Goal: Feedback & Contribution: Leave review/rating

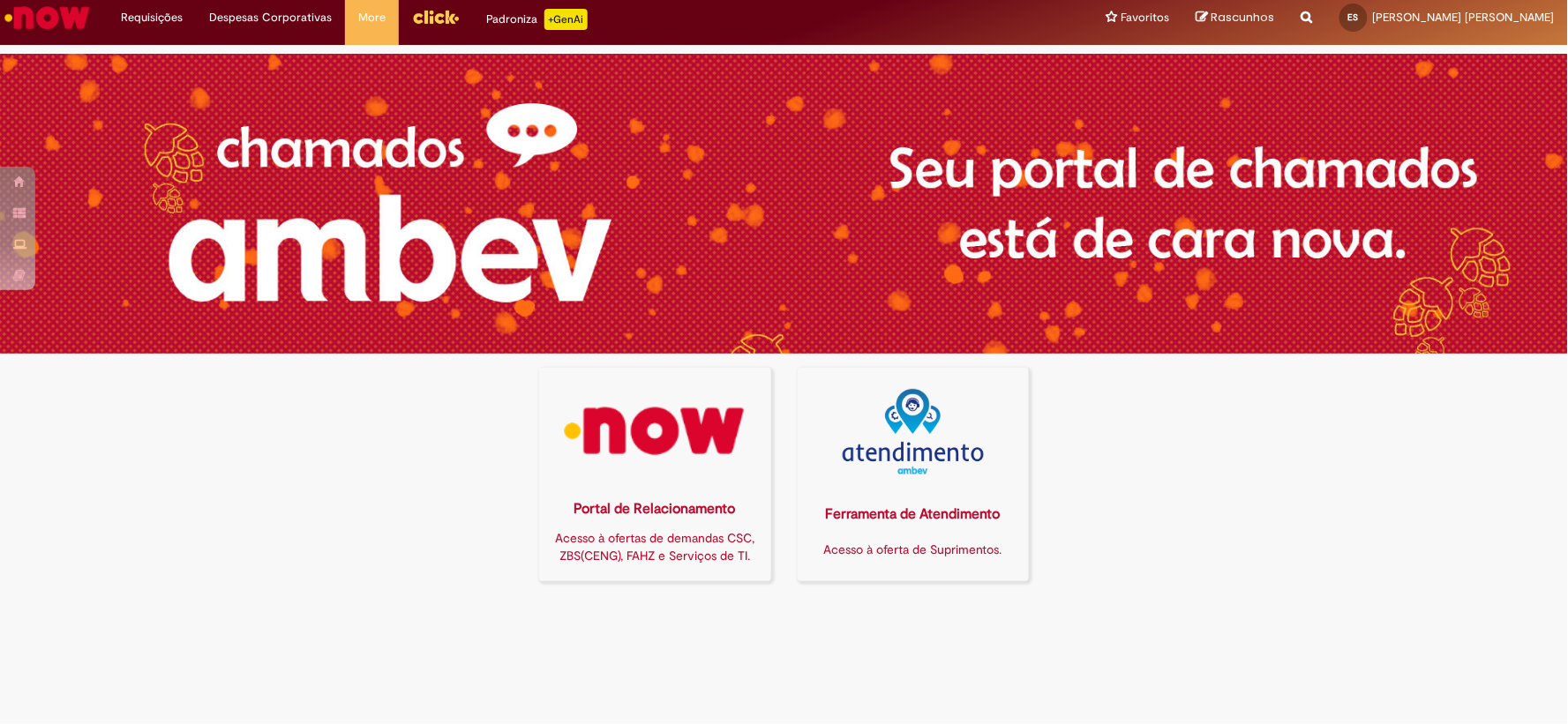
click at [635, 432] on img at bounding box center [655, 431] width 210 height 85
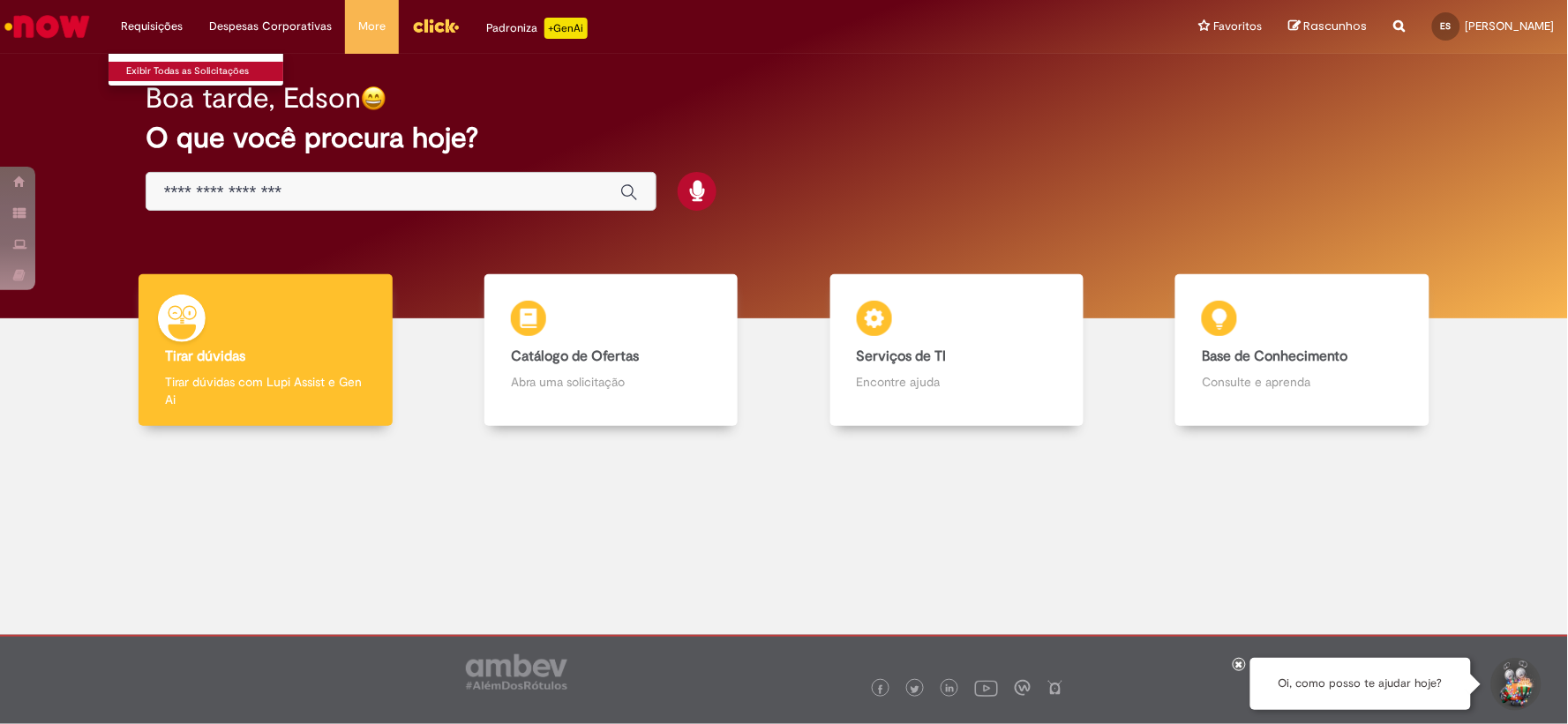
click at [141, 66] on link "Exibir Todas as Solicitações" at bounding box center [206, 71] width 194 height 20
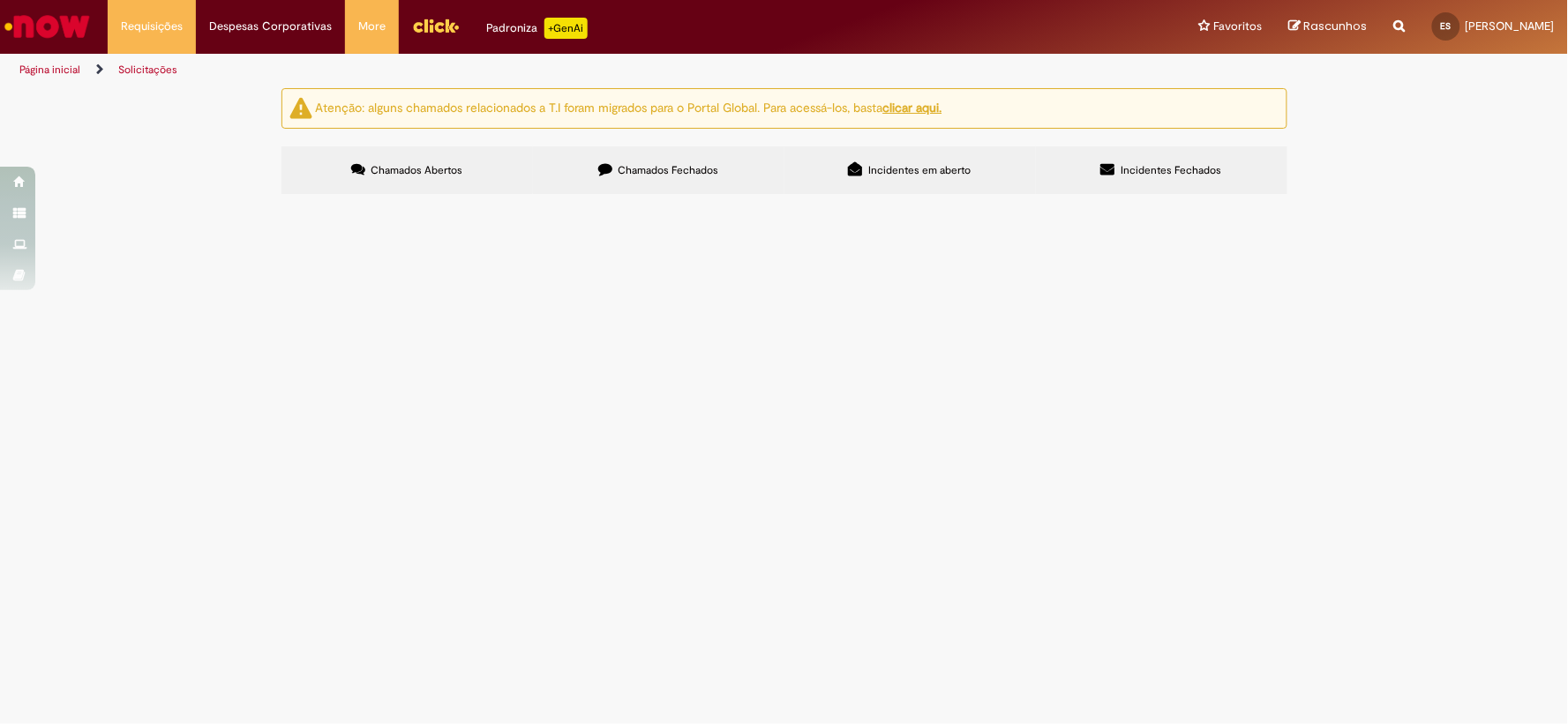
click at [659, 163] on span "Chamados Fechados" at bounding box center [668, 170] width 101 height 14
click at [0, 0] on span "Segue template para habilitação de tipo de avaliação ECC (NEW), S4 (Q.NOVALUE)" at bounding box center [0, 0] width 0 height 0
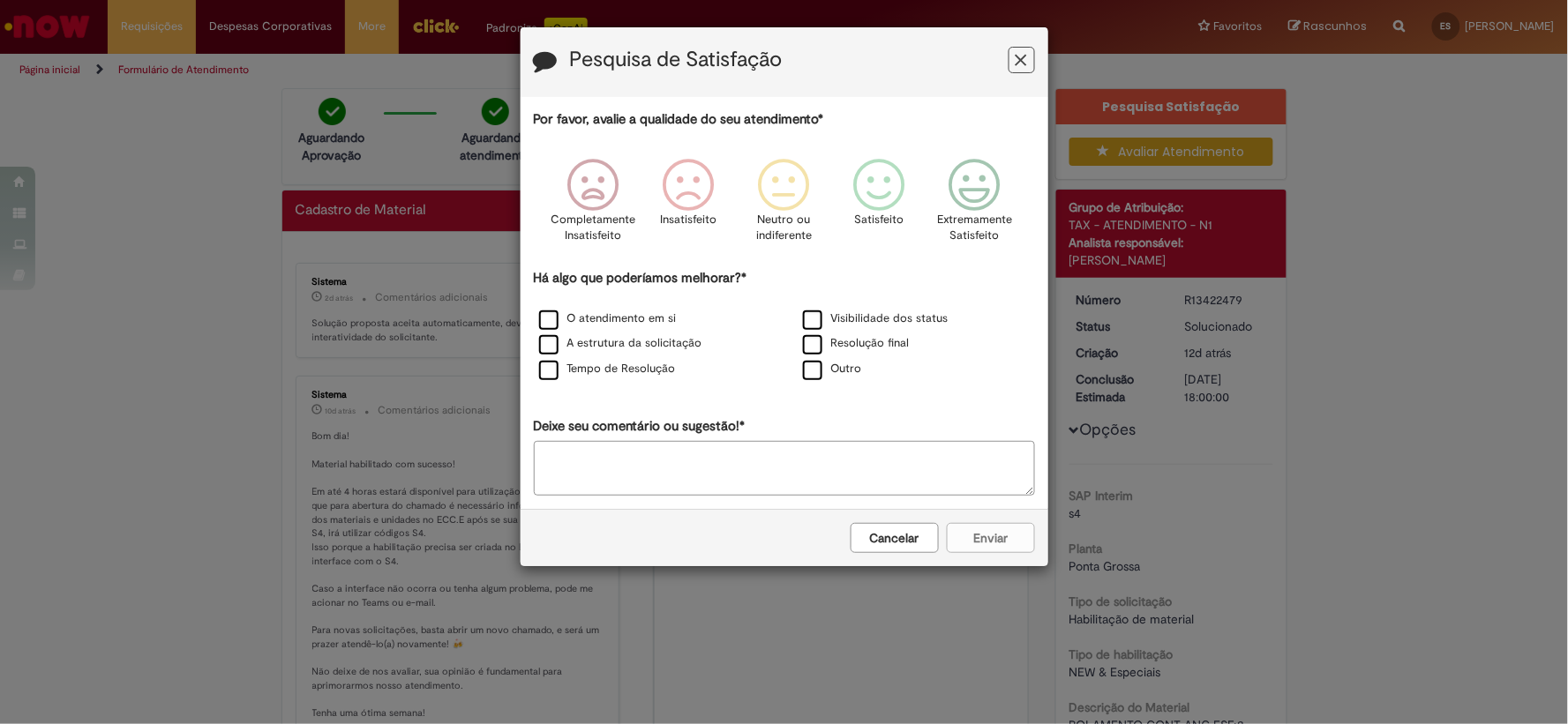
click at [1022, 53] on icon "Feedback" at bounding box center [1021, 60] width 11 height 19
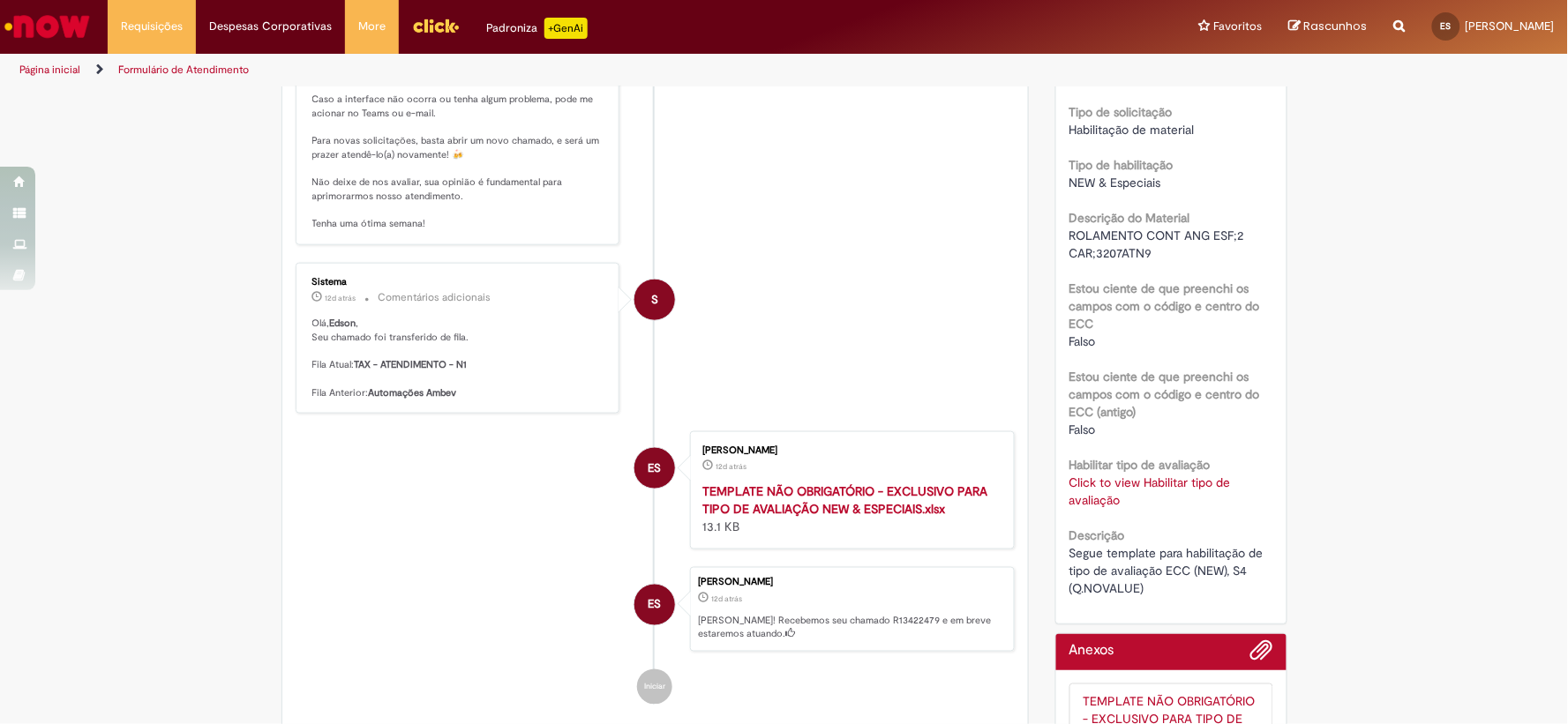
scroll to position [706, 0]
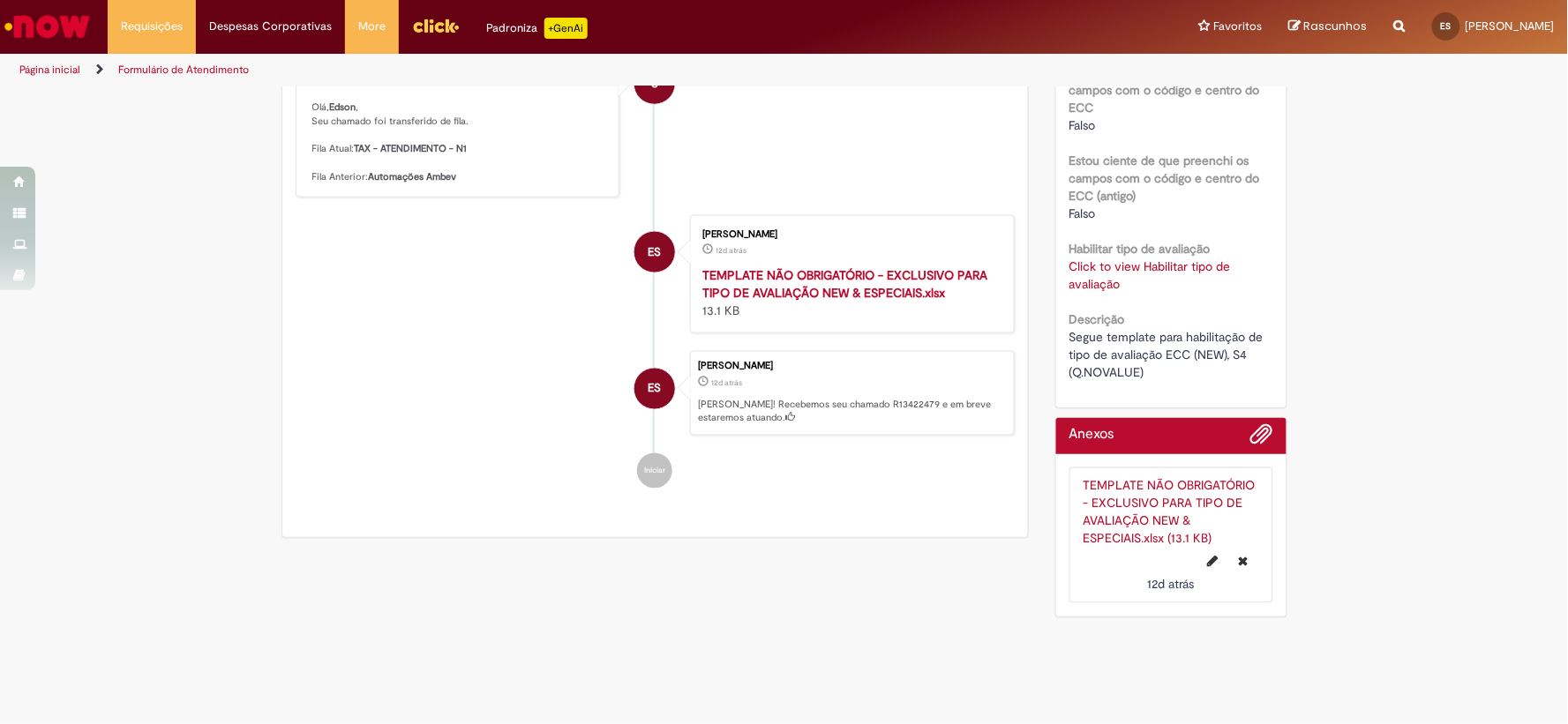
click at [1140, 484] on link "TEMPLATE NÃO OBRIGATÓRIO - EXCLUSIVO PARA TIPO DE AVALIAÇÃO NEW & ESPECIAIS.xls…" at bounding box center [1170, 512] width 172 height 69
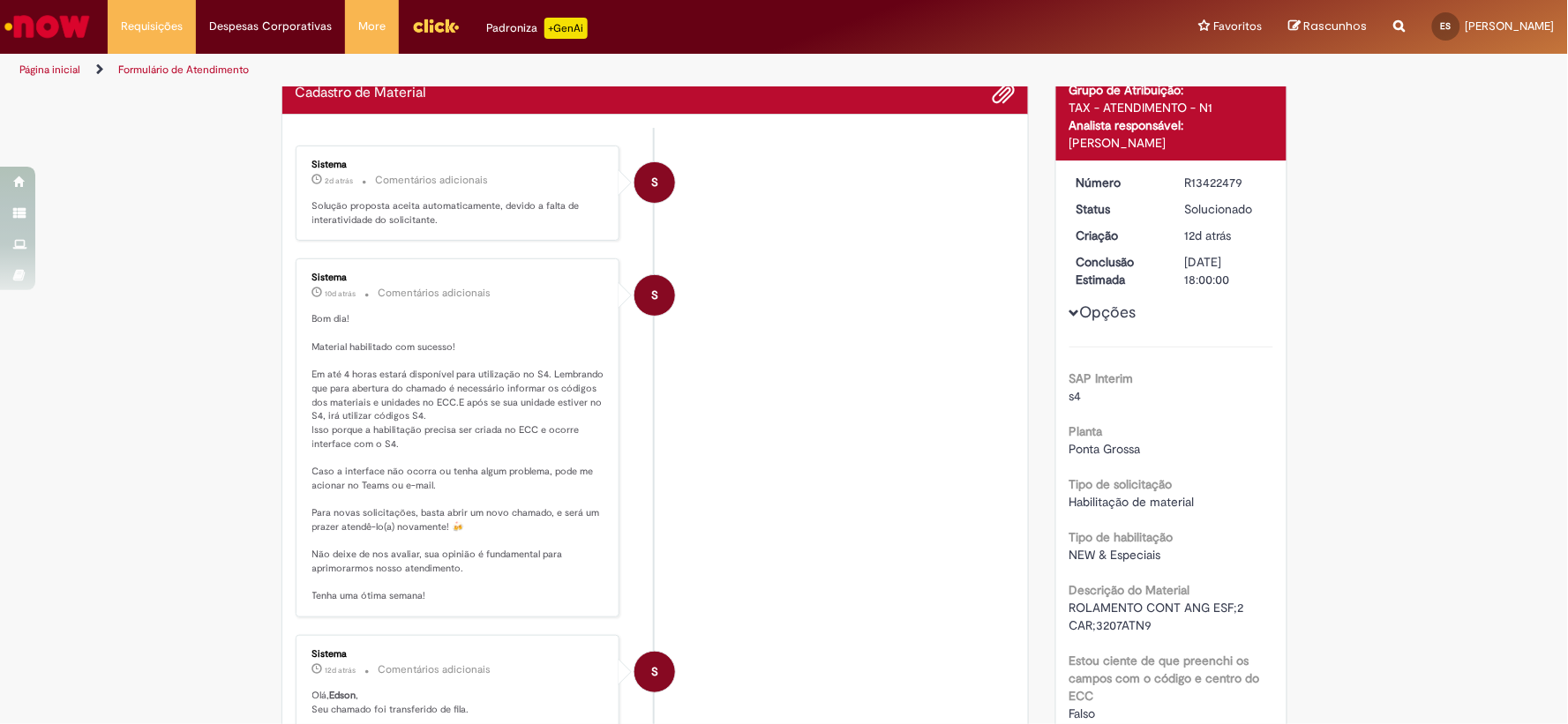
scroll to position [0, 0]
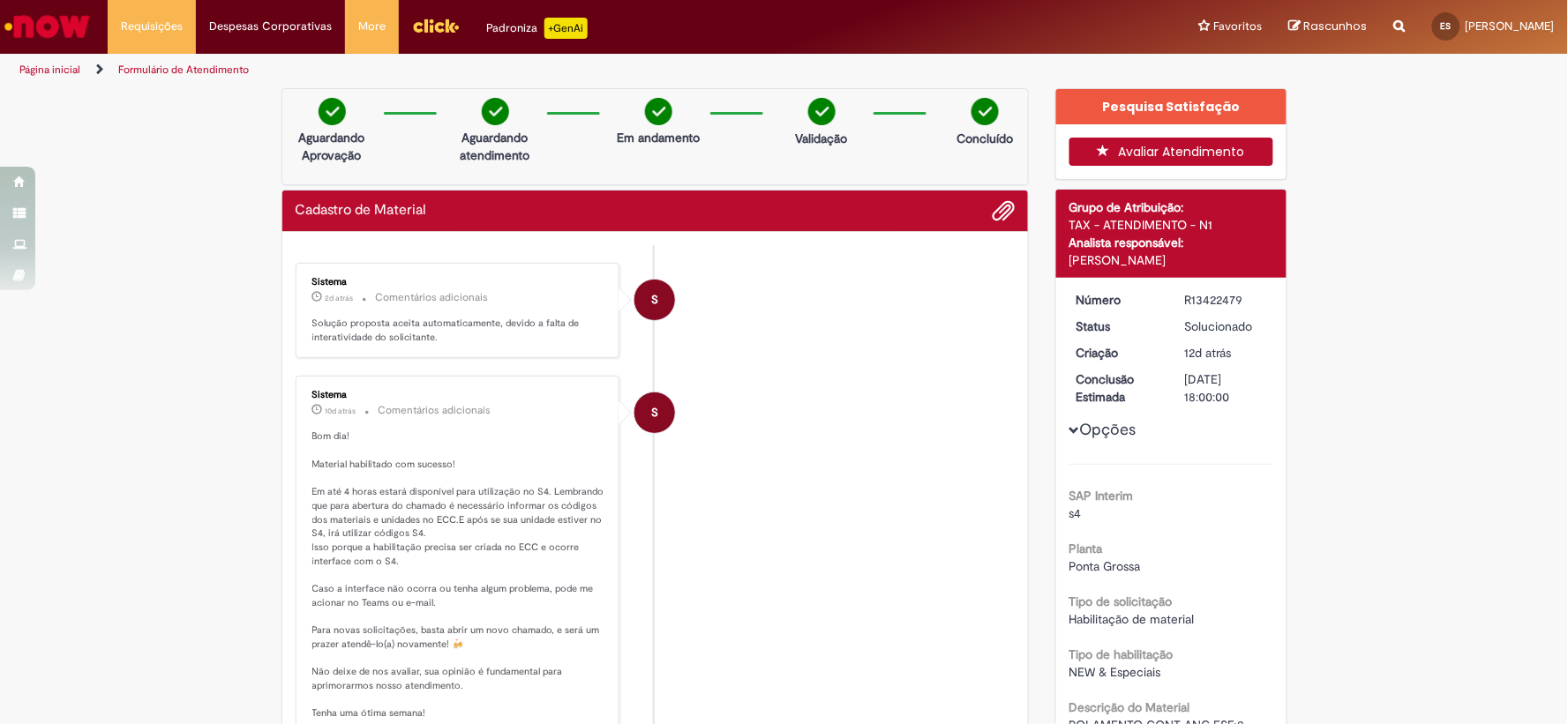
click at [1153, 153] on button "Avaliar Atendimento" at bounding box center [1172, 152] width 204 height 28
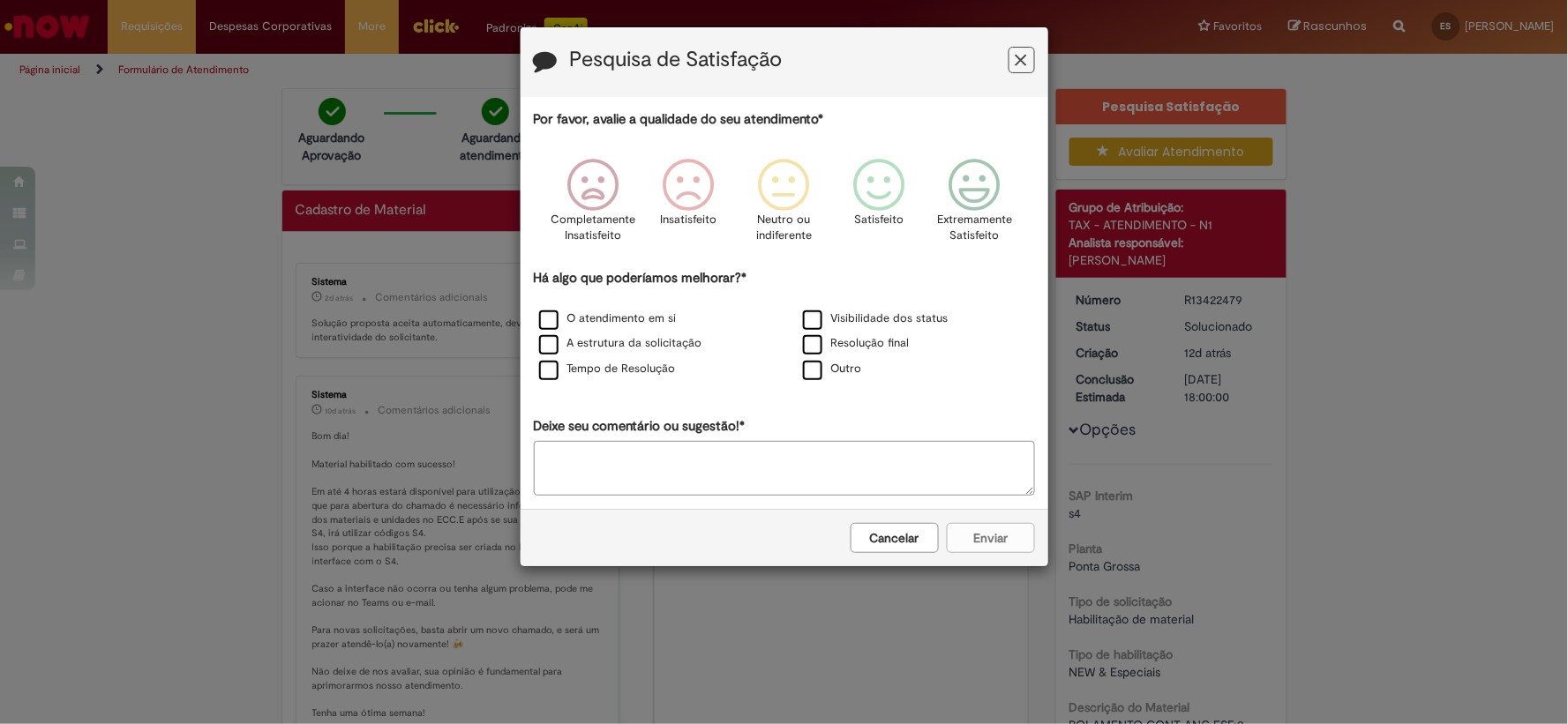
click at [681, 471] on textarea "Deixe seu comentário ou sugestão!*" at bounding box center [784, 469] width 502 height 54
type textarea "**********"
click at [994, 532] on div "Cancelar Enviar" at bounding box center [784, 537] width 528 height 57
click at [988, 539] on div "Cancelar Enviar" at bounding box center [784, 537] width 528 height 57
click at [812, 376] on label "Outro" at bounding box center [832, 369] width 59 height 17
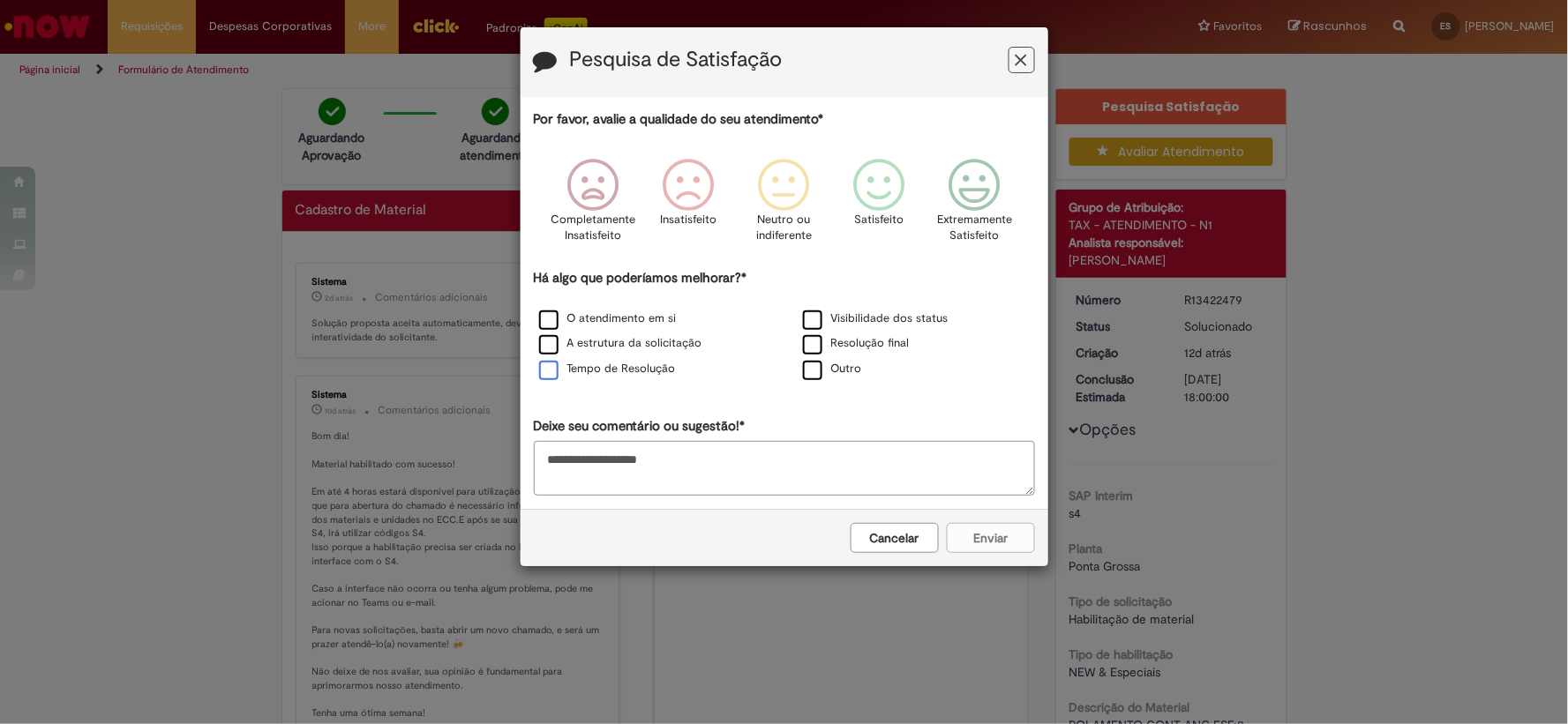
click at [551, 376] on label "Tempo de Resolução" at bounding box center [608, 369] width 137 height 17
click at [981, 546] on div "Cancelar Enviar" at bounding box center [784, 537] width 528 height 57
click at [676, 447] on textarea "**********" at bounding box center [784, 469] width 502 height 54
click at [702, 182] on icon "Feedback" at bounding box center [689, 185] width 66 height 53
click at [990, 546] on button "Enviar" at bounding box center [991, 538] width 88 height 30
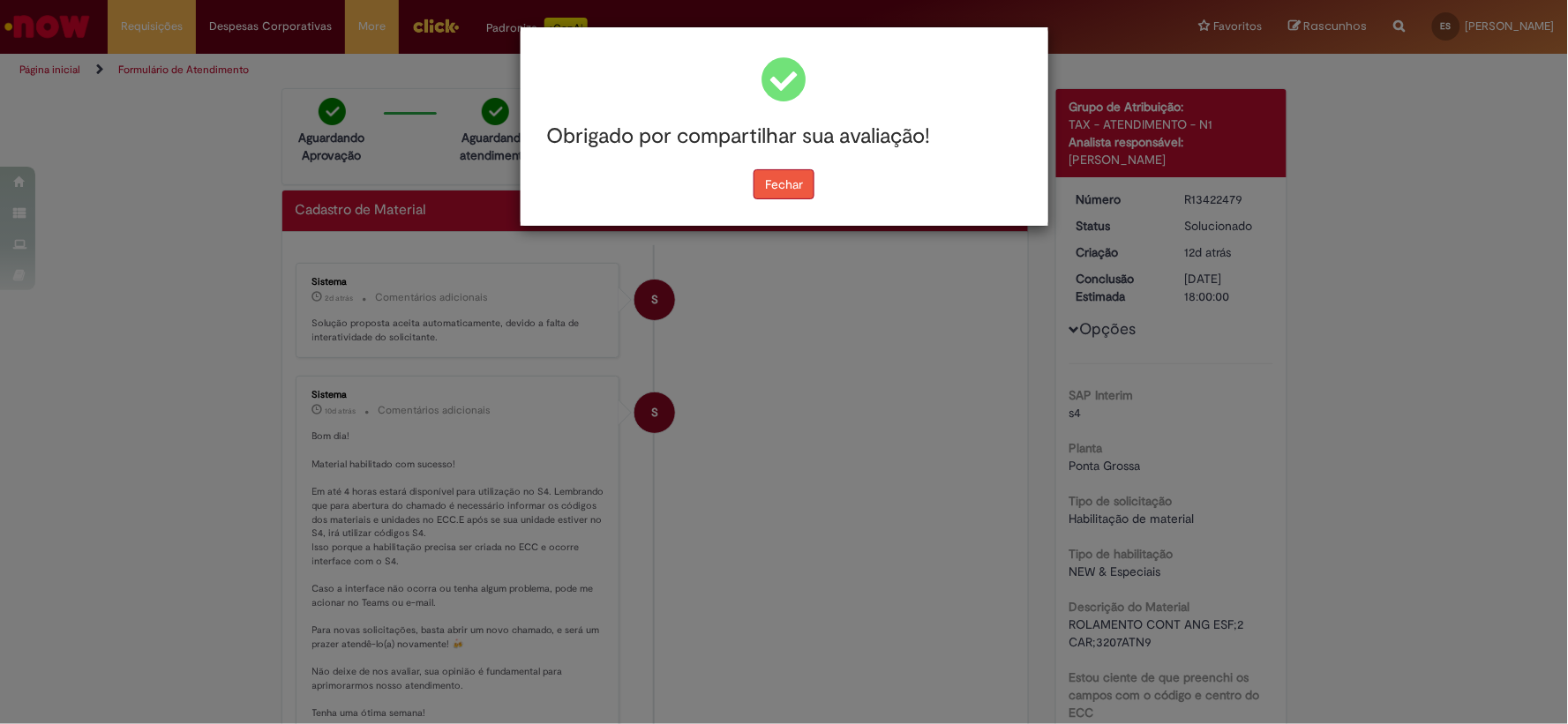
click at [790, 182] on button "Fechar" at bounding box center [784, 184] width 61 height 30
